Goal: Information Seeking & Learning: Understand process/instructions

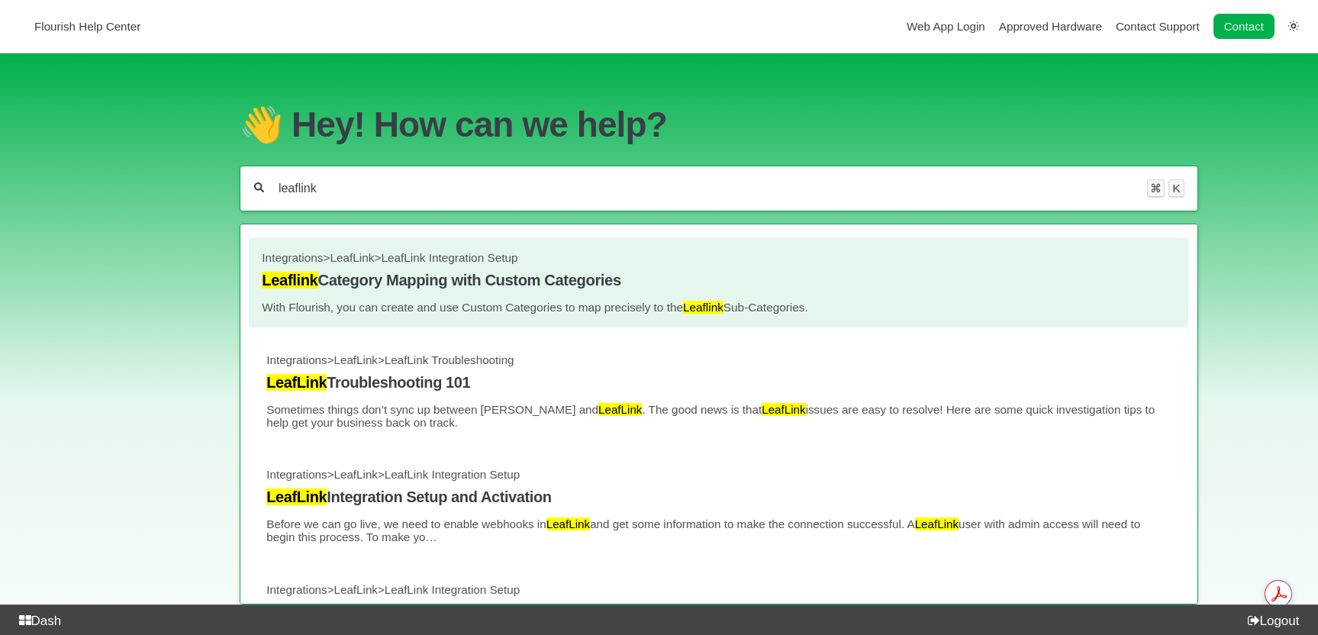
type input "leaflink"
click at [363, 263] on span "LeafLink" at bounding box center [353, 256] width 44 height 13
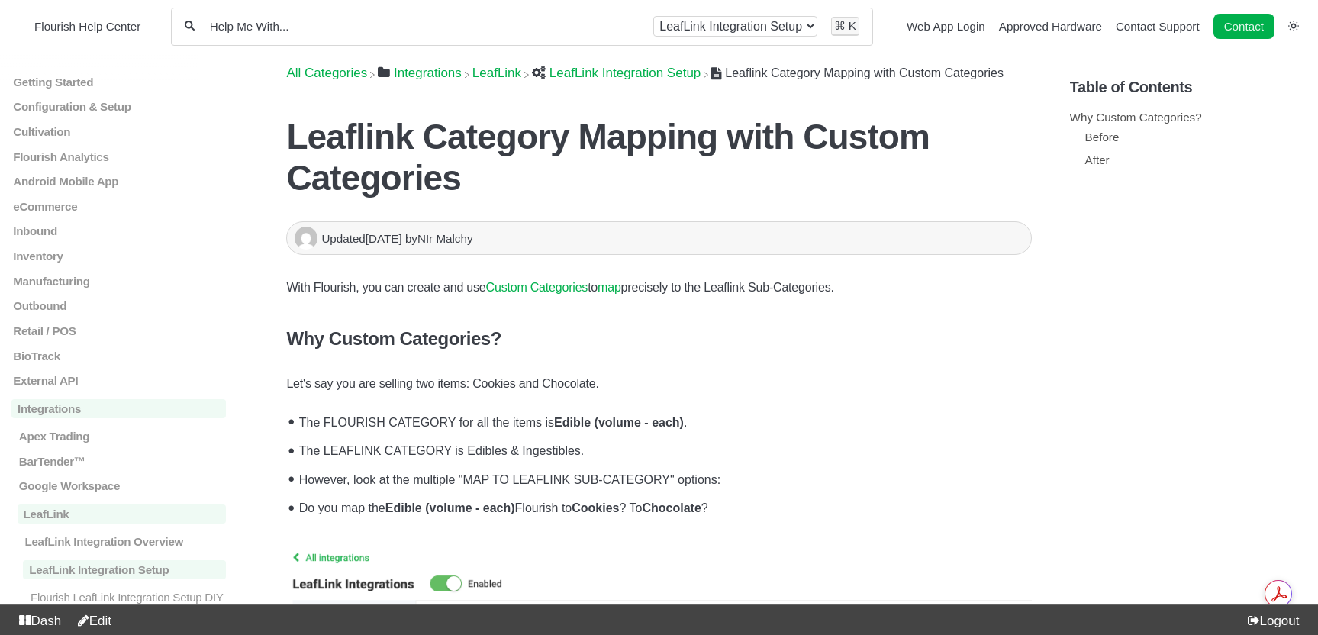
click at [502, 75] on span "​LeafLink" at bounding box center [497, 73] width 49 height 15
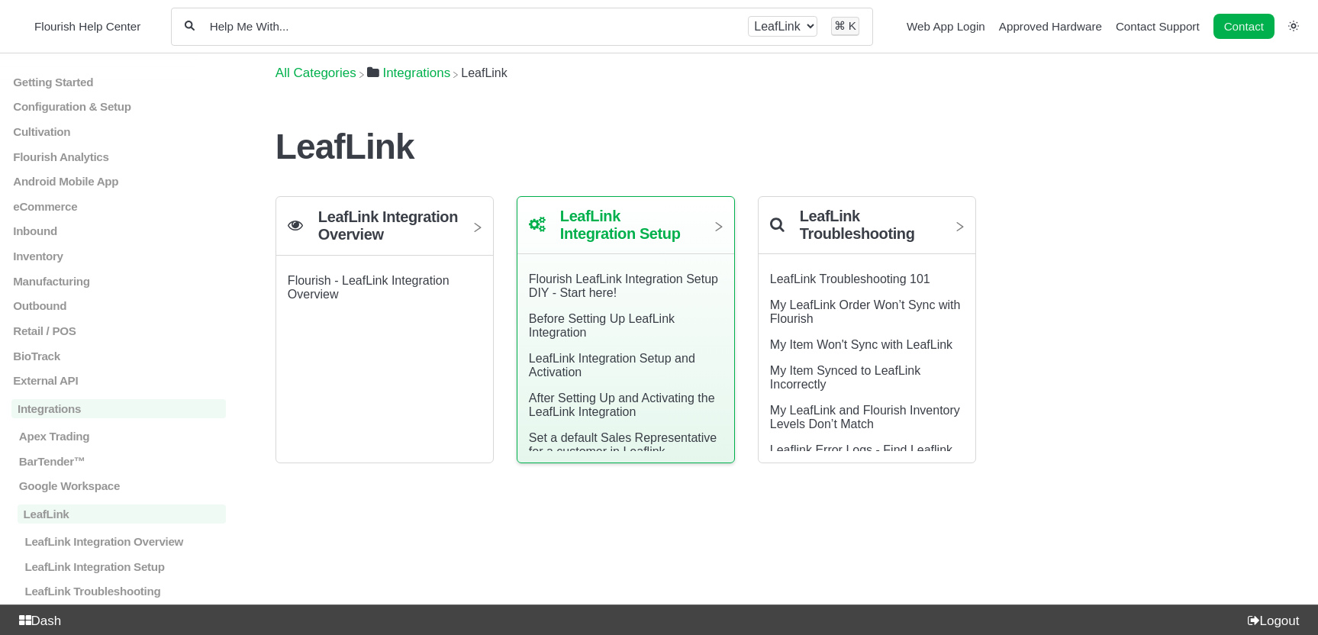
click at [635, 235] on h2 "LeafLink Integration Setup" at bounding box center [630, 225] width 140 height 35
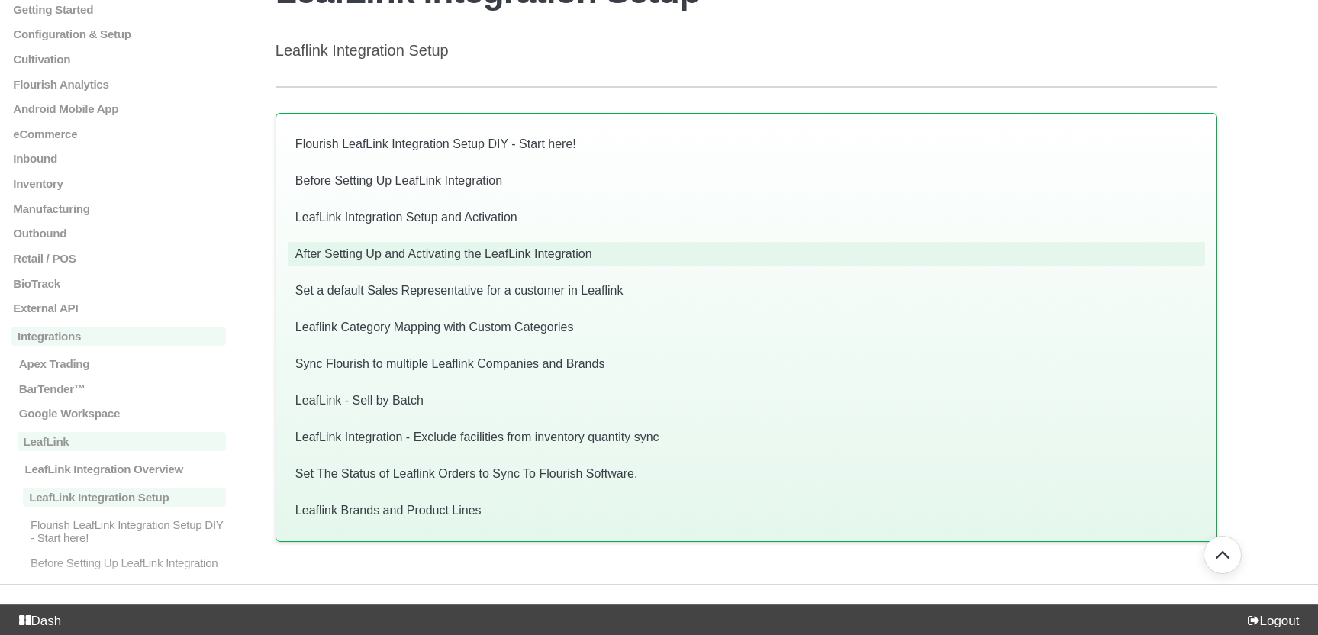
scroll to position [163, 0]
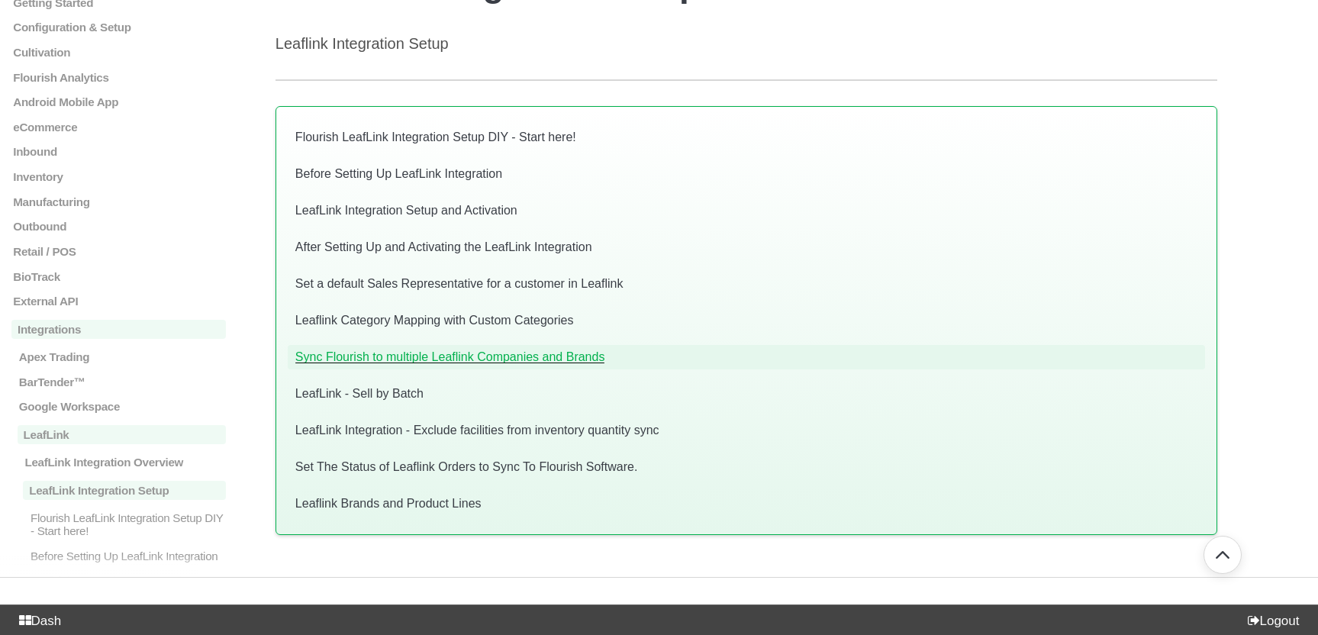
click at [477, 360] on link "Sync Flourish to multiple Leaflink Companies and Brands" at bounding box center [450, 356] width 310 height 13
